Goal: Obtain resource: Download file/media

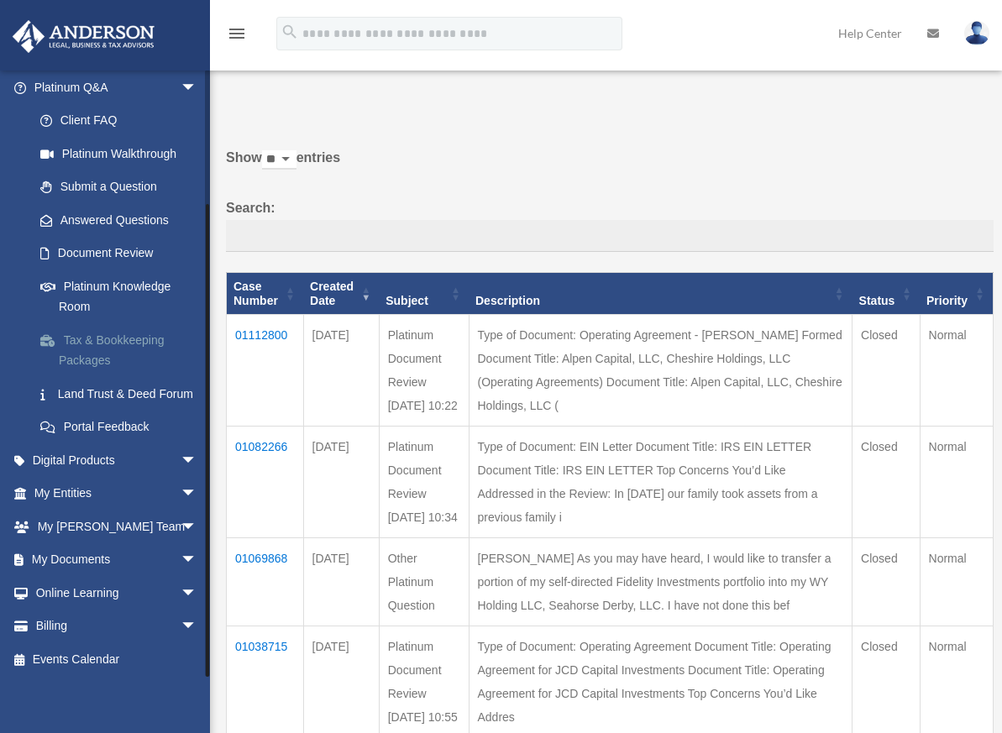
scroll to position [160, 0]
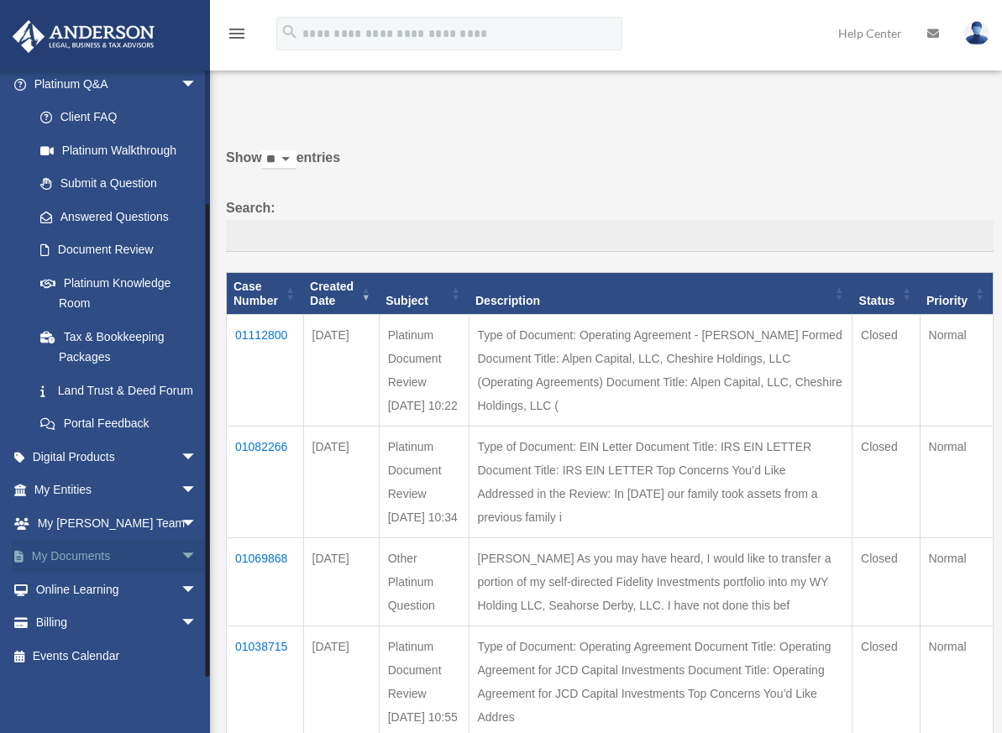
click at [158, 551] on link "My Documents arrow_drop_down" at bounding box center [117, 557] width 211 height 34
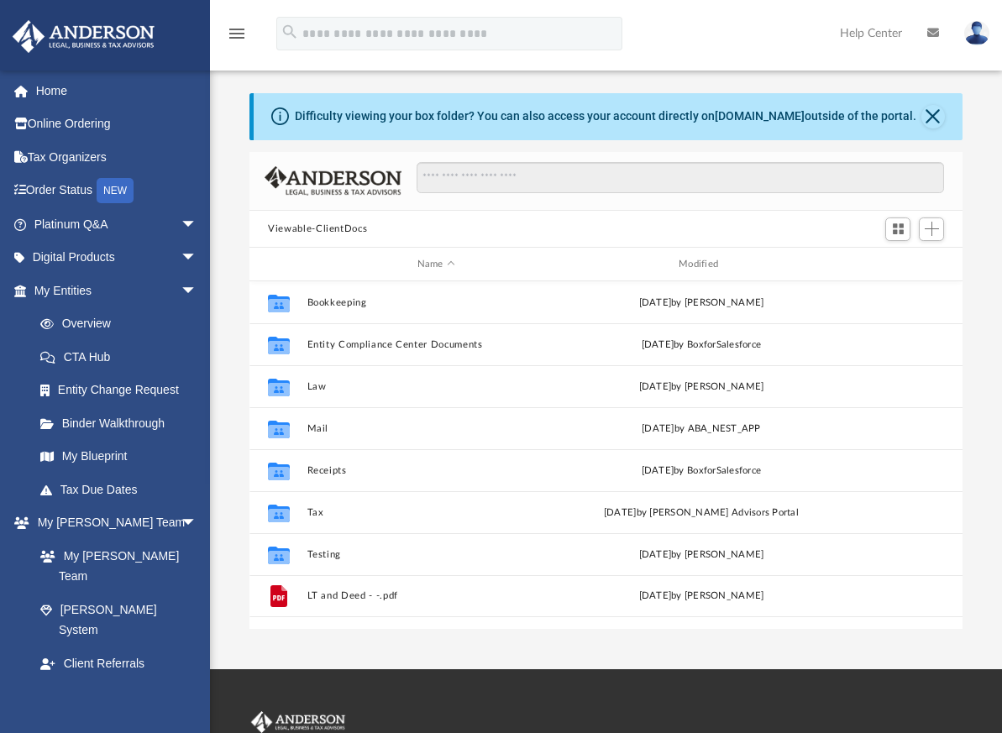
scroll to position [370, 700]
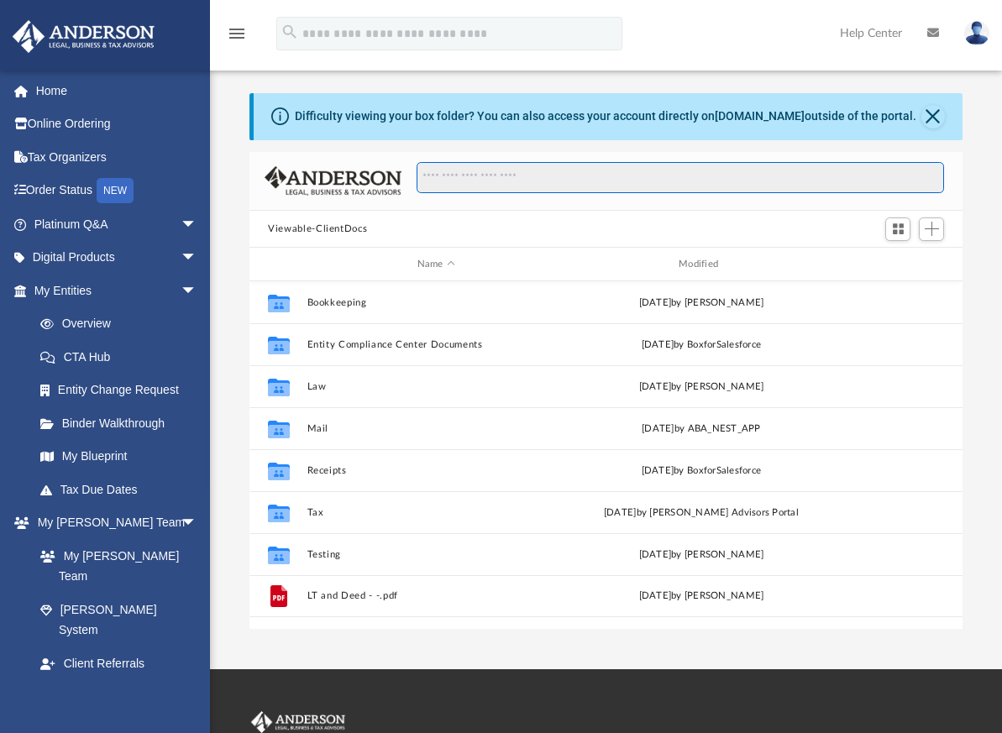
click at [470, 177] on input "Search files and folders" at bounding box center [681, 178] width 528 height 32
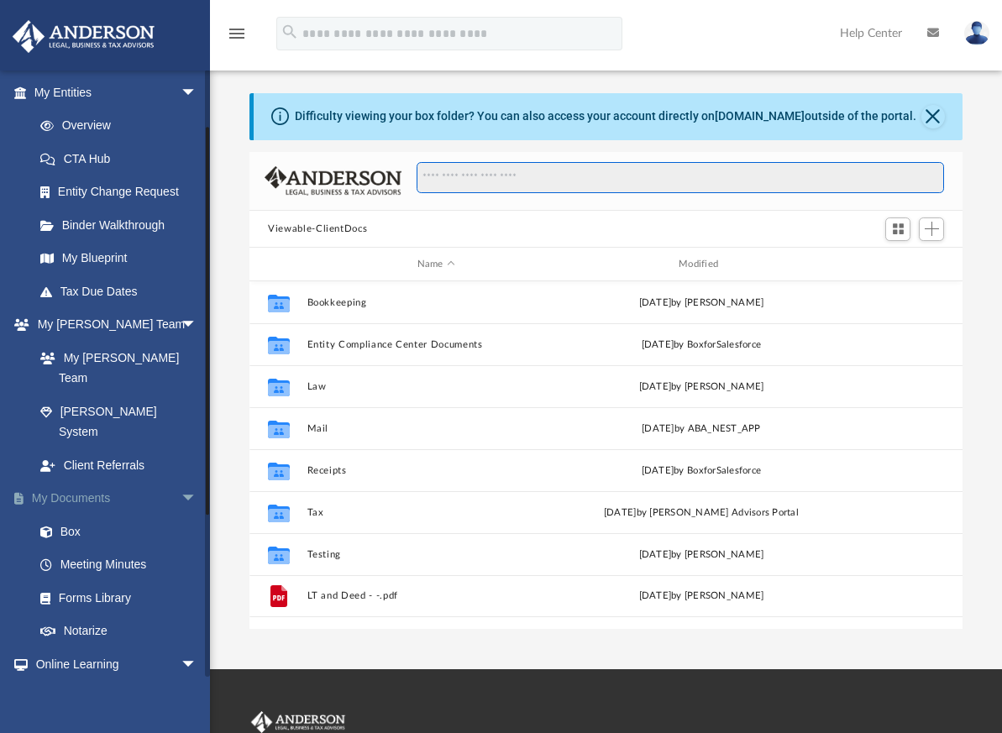
scroll to position [252, 0]
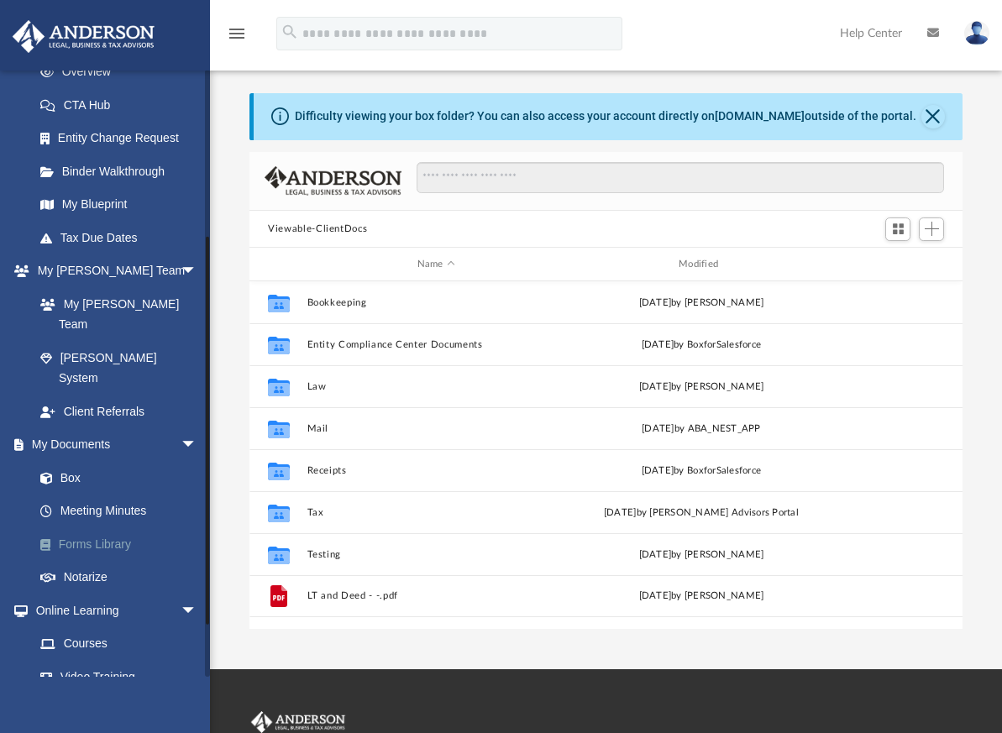
click at [102, 528] on link "Forms Library" at bounding box center [123, 545] width 199 height 34
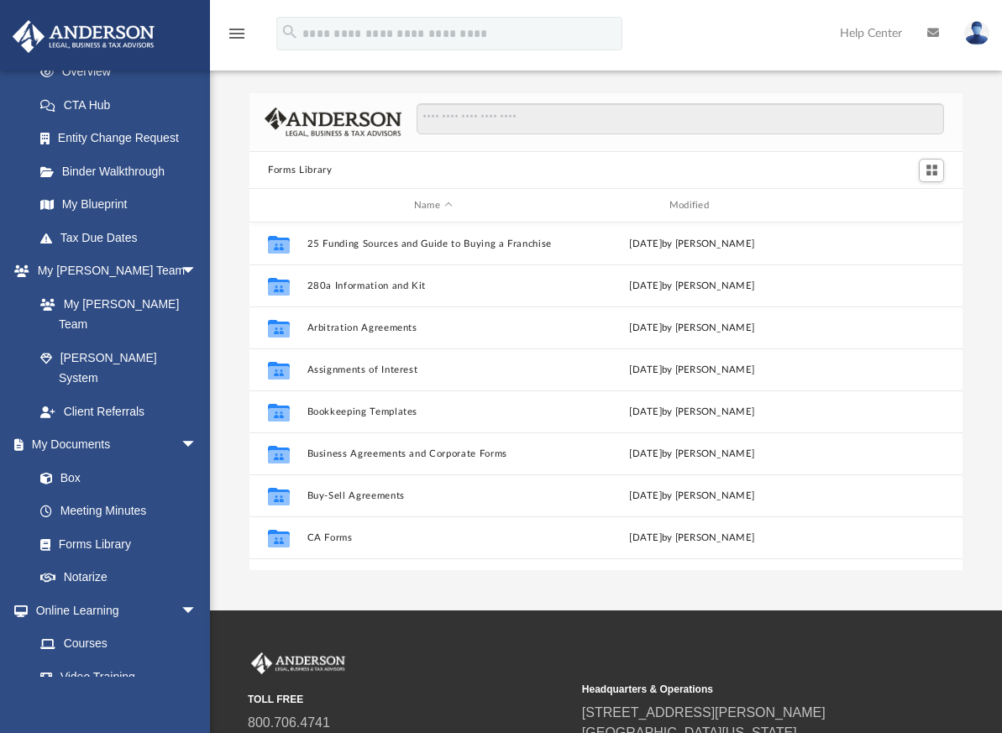
scroll to position [370, 700]
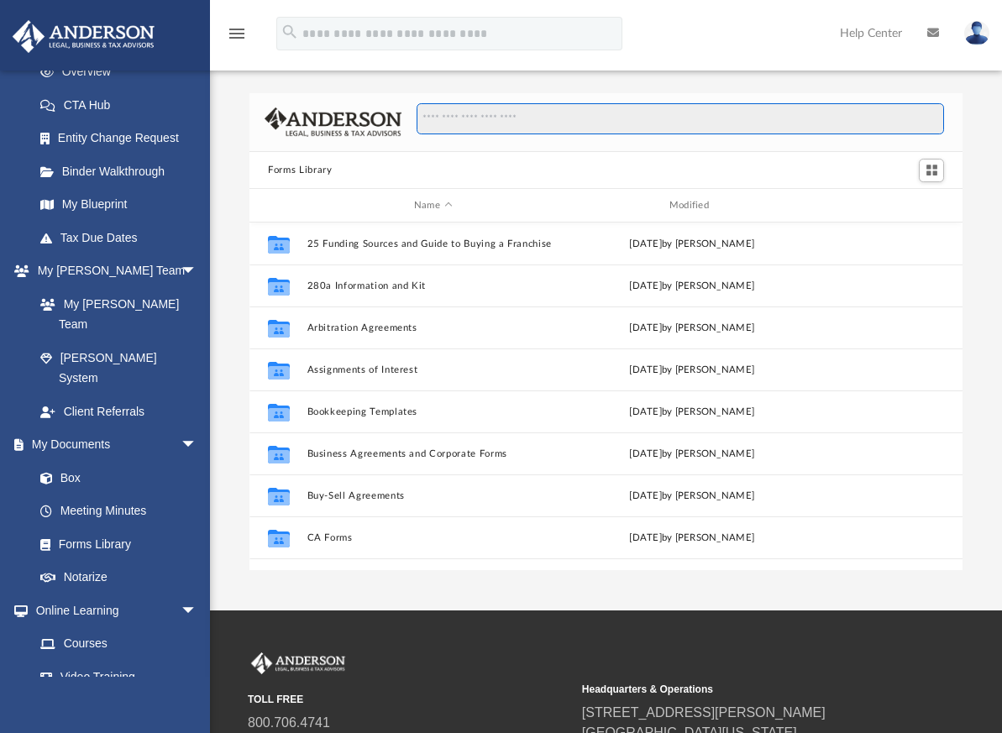
click at [465, 115] on input "Search files and folders" at bounding box center [681, 119] width 528 height 32
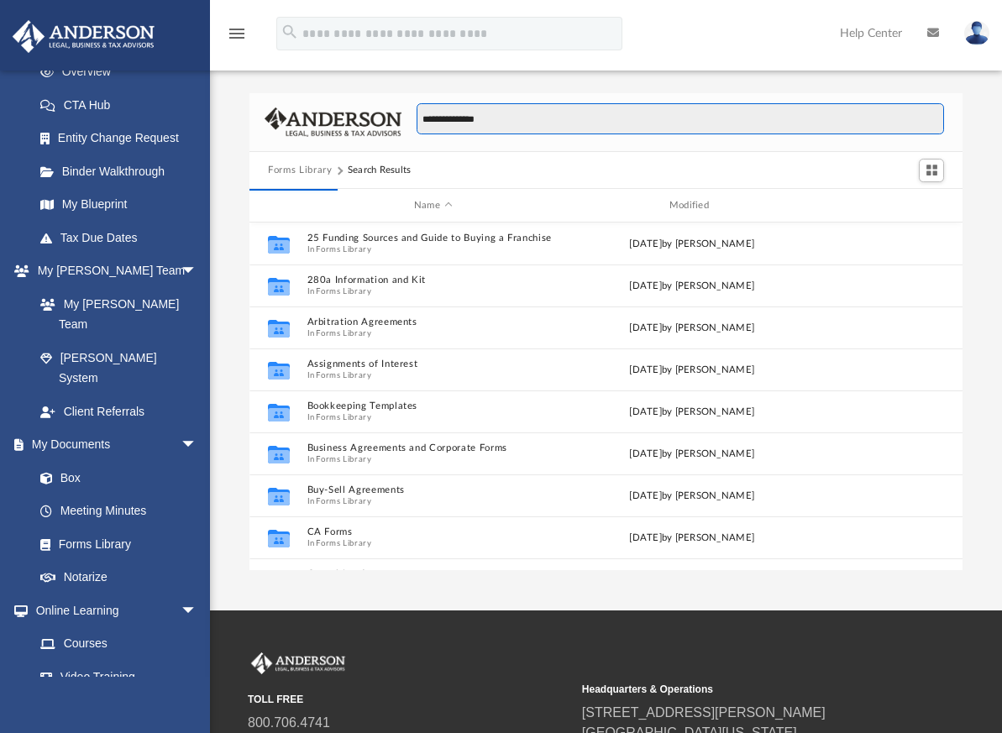
type input "**********"
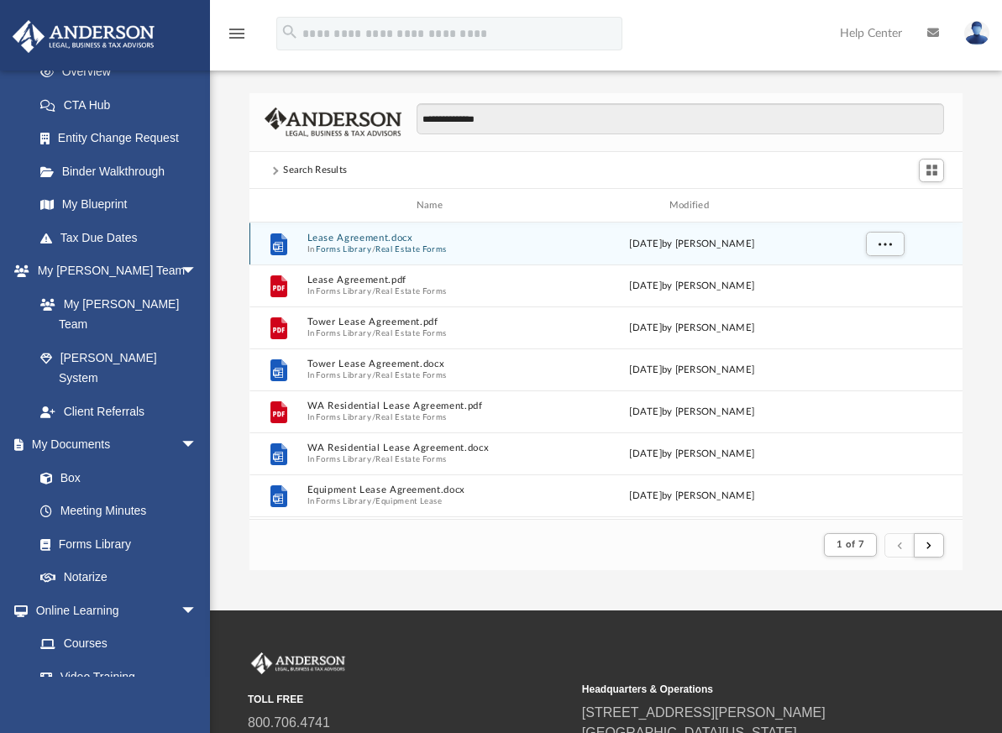
click at [333, 244] on button "Forms Library" at bounding box center [343, 249] width 55 height 11
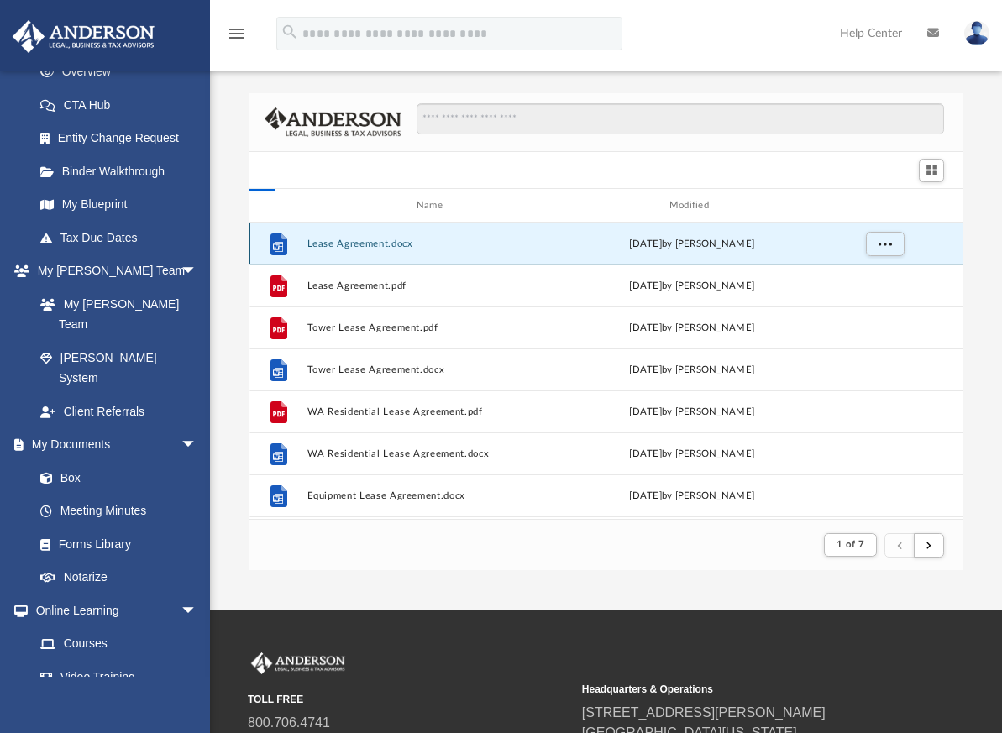
scroll to position [370, 700]
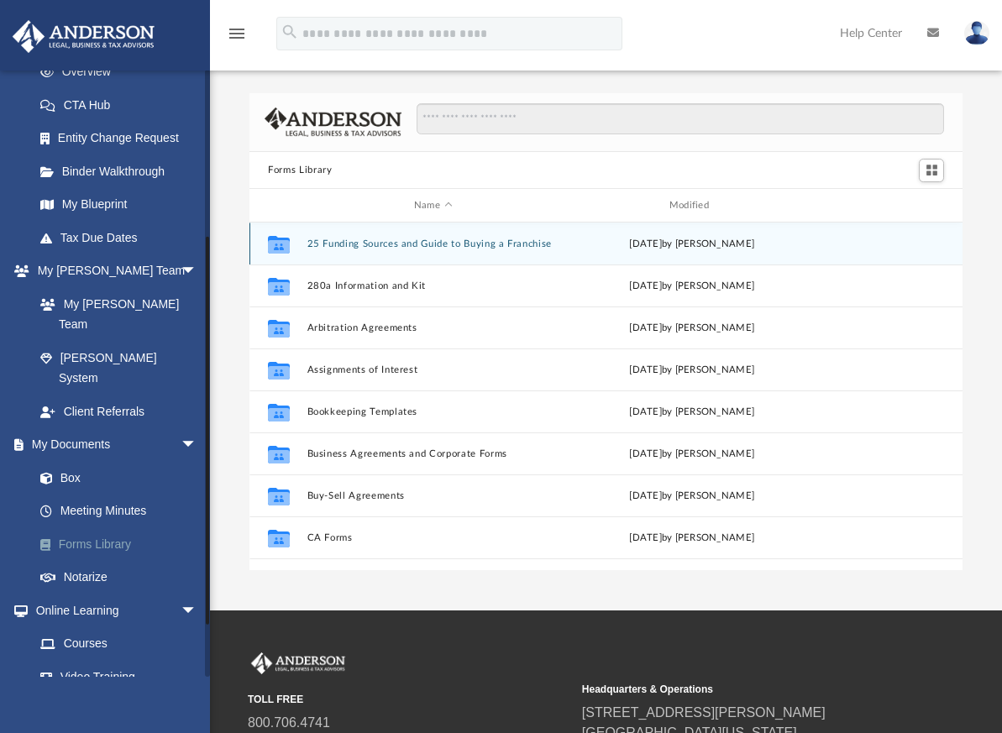
click at [80, 528] on link "Forms Library" at bounding box center [123, 545] width 199 height 34
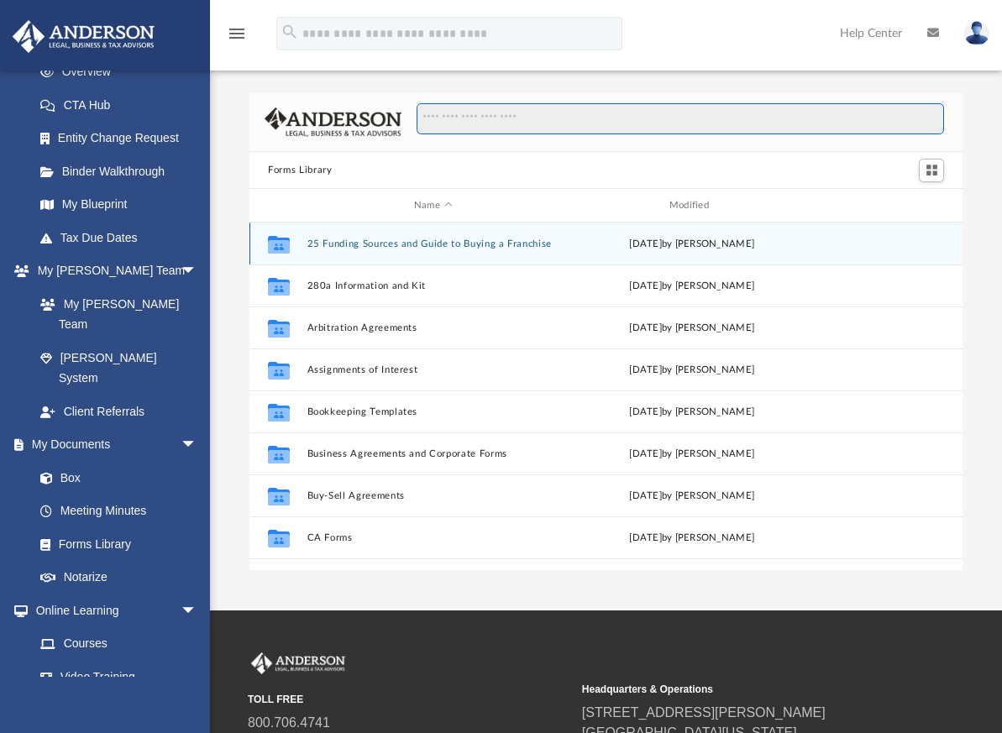
click at [468, 116] on input "Search files and folders" at bounding box center [681, 119] width 528 height 32
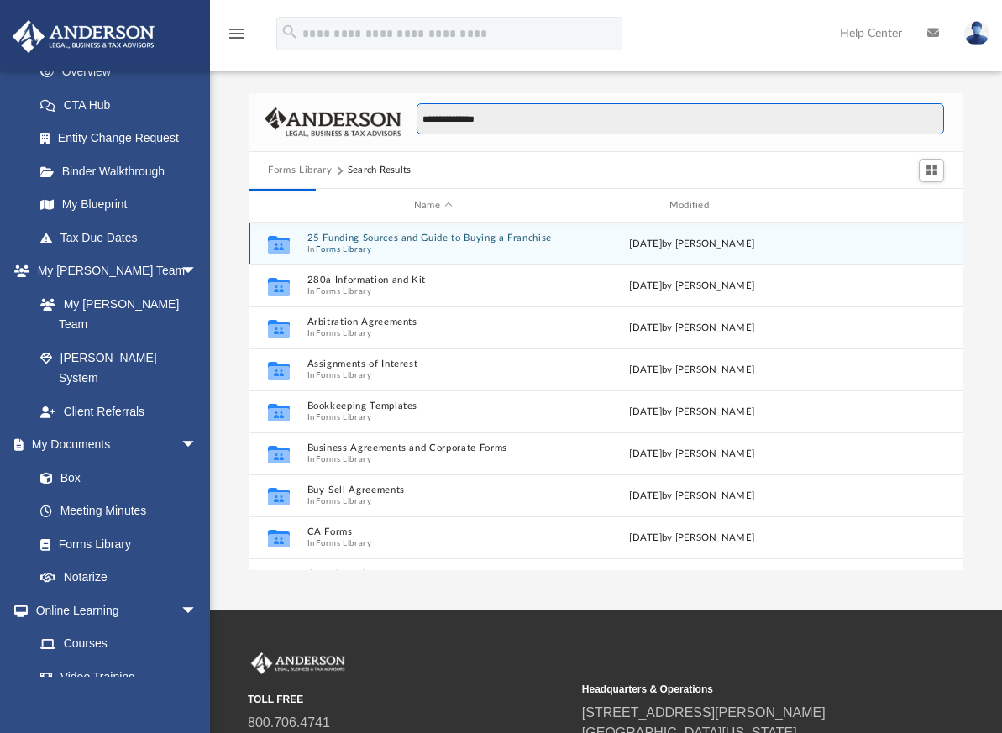
type input "**********"
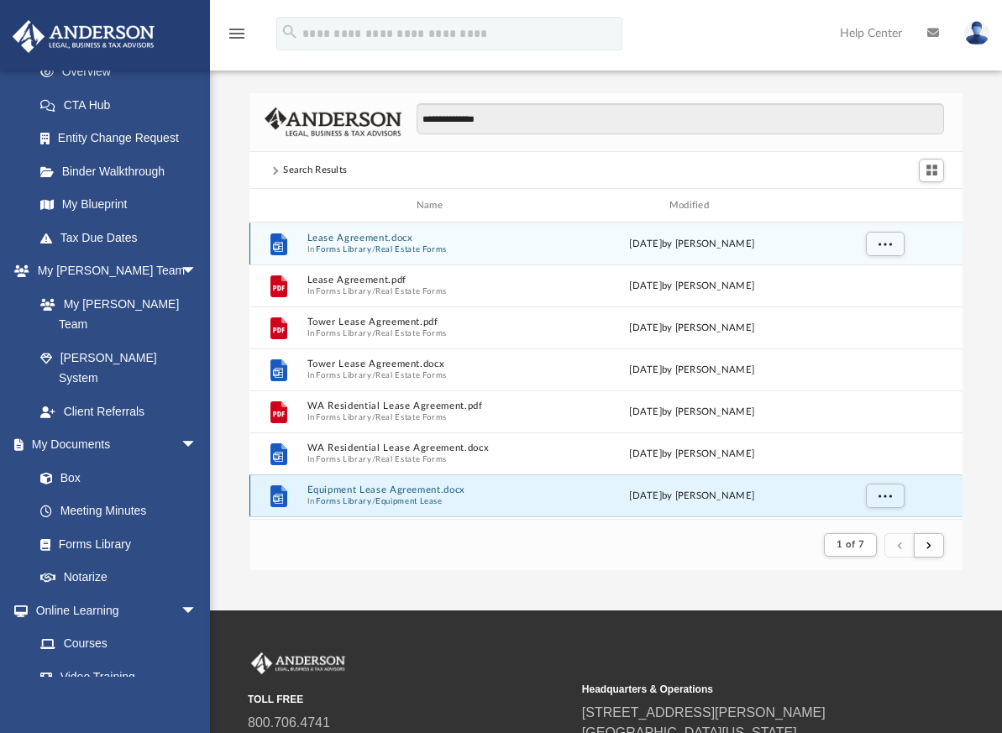
click at [322, 486] on button "Equipment Lease Agreement.docx" at bounding box center [433, 491] width 252 height 11
